Goal: Information Seeking & Learning: Check status

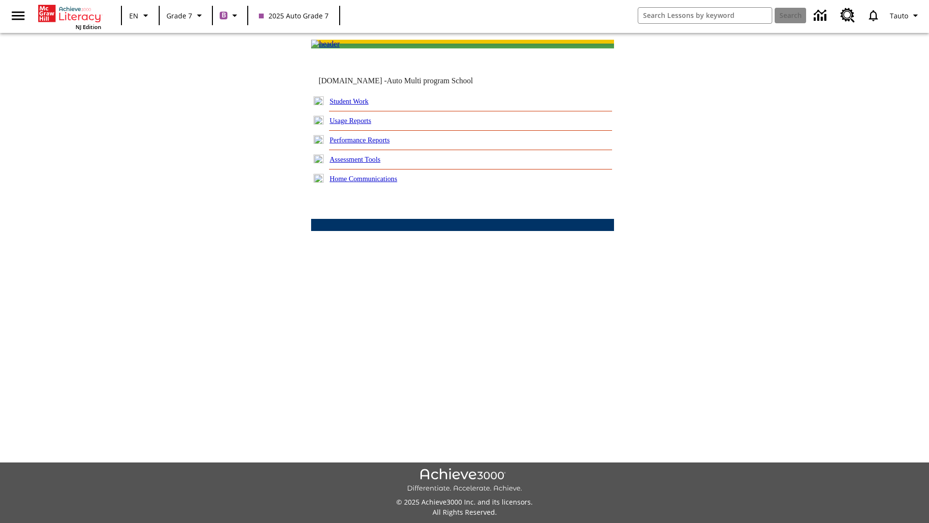
click at [370, 144] on link "Performance Reports" at bounding box center [359, 140] width 60 height 8
click at [0, 0] on link "How are my students performing on reading skills?" at bounding box center [0, 0] width 0 height 0
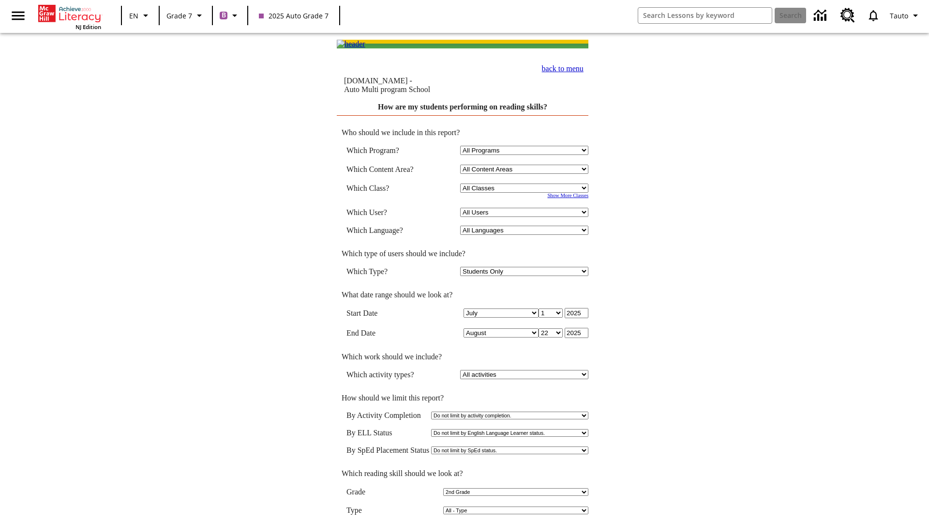
select select "2"
select select "2348140"
